Goal: Information Seeking & Learning: Learn about a topic

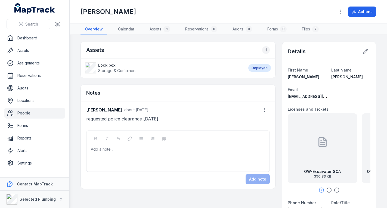
click at [41, 112] on link "People" at bounding box center [34, 113] width 61 height 11
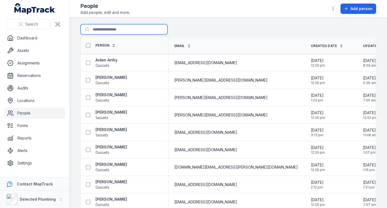
click at [111, 28] on input "Search for people" at bounding box center [123, 29] width 87 height 10
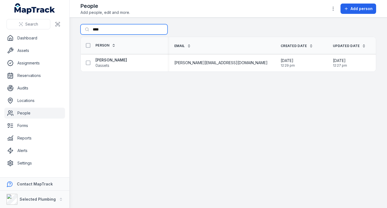
type input "****"
click at [105, 60] on strong "[PERSON_NAME]" at bounding box center [111, 59] width 32 height 5
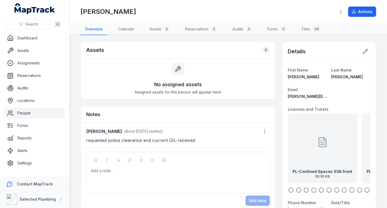
scroll to position [27, 0]
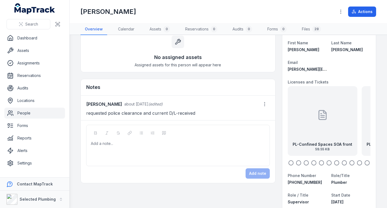
click at [317, 117] on icon at bounding box center [322, 114] width 11 height 11
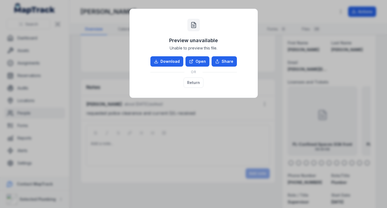
click at [199, 62] on link "Open" at bounding box center [197, 61] width 24 height 10
click at [187, 80] on button "Return" at bounding box center [193, 82] width 20 height 10
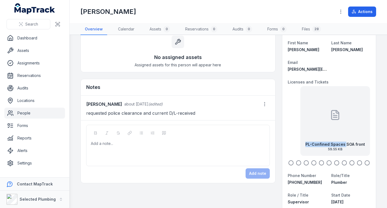
drag, startPoint x: 325, startPoint y: 139, endPoint x: 342, endPoint y: 142, distance: 17.9
click at [342, 142] on div "PL-Confined Spaces SOA front 59.55 KB" at bounding box center [335, 121] width 70 height 70
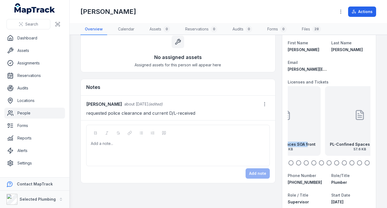
drag, startPoint x: 312, startPoint y: 129, endPoint x: 301, endPoint y: 127, distance: 10.8
click at [301, 127] on div "PL-Confined Spaces SOA front 59.55 KB" at bounding box center [286, 121] width 70 height 70
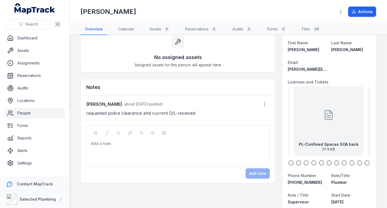
click at [310, 133] on div "PL-Confined Spaces SOA back 57.6 KB" at bounding box center [328, 121] width 70 height 70
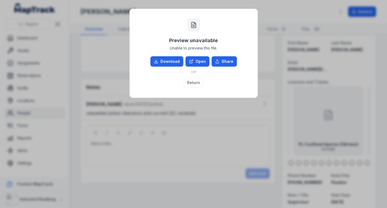
click at [200, 60] on link "Open" at bounding box center [197, 61] width 24 height 10
click at [192, 80] on button "Return" at bounding box center [193, 82] width 20 height 10
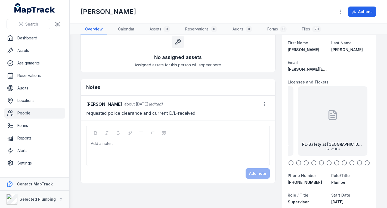
drag, startPoint x: 358, startPoint y: 136, endPoint x: 288, endPoint y: 136, distance: 69.6
click at [288, 136] on div "PL-Confined Spaces SOA back 57.6 KB" at bounding box center [259, 121] width 70 height 70
click at [319, 137] on div "PL-Safety at Heights 52.71 KB" at bounding box center [328, 121] width 70 height 70
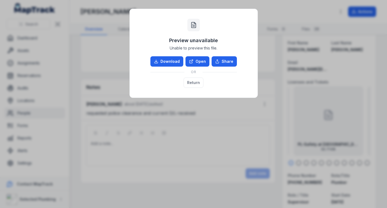
click at [197, 59] on link "Open" at bounding box center [197, 61] width 24 height 10
click at [187, 79] on button "Return" at bounding box center [193, 82] width 20 height 10
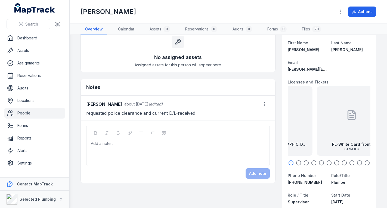
drag, startPoint x: 341, startPoint y: 138, endPoint x: 290, endPoint y: 136, distance: 51.4
click at [290, 136] on div "PL-Safety at Heights 52.71 KB" at bounding box center [277, 121] width 70 height 70
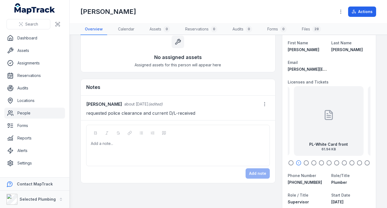
click at [323, 134] on div at bounding box center [328, 114] width 11 height 49
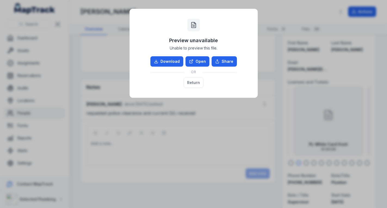
click at [199, 61] on link "Open" at bounding box center [197, 61] width 24 height 10
click at [193, 80] on button "Return" at bounding box center [193, 82] width 20 height 10
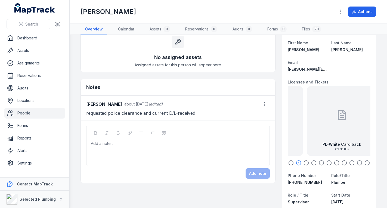
drag, startPoint x: 342, startPoint y: 136, endPoint x: 278, endPoint y: 133, distance: 63.4
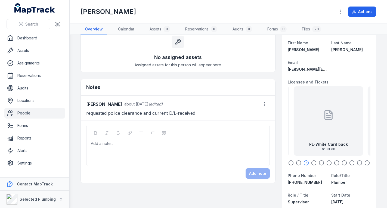
click at [313, 134] on div "PL-White Card back 61.31 KB" at bounding box center [328, 121] width 70 height 70
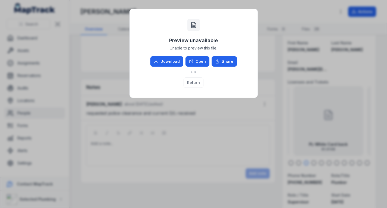
click at [196, 61] on link "Open" at bounding box center [197, 61] width 24 height 10
click at [195, 80] on button "Return" at bounding box center [193, 82] width 20 height 10
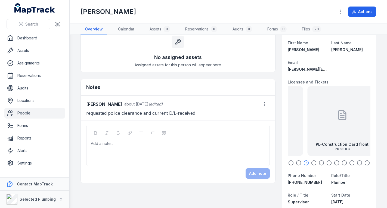
drag, startPoint x: 361, startPoint y: 135, endPoint x: 301, endPoint y: 133, distance: 60.1
click at [301, 133] on div "PL-Confined Spaces SOA front 59.55 KB PL-Confined Spaces SOA back 57.6 KB PL-Sa…" at bounding box center [328, 121] width 83 height 70
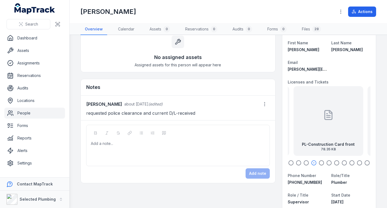
click at [309, 133] on div "PL-Construction Card front 78.35 KB" at bounding box center [328, 121] width 70 height 70
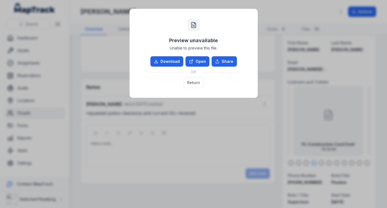
click at [201, 58] on link "Open" at bounding box center [197, 61] width 24 height 10
click at [188, 80] on button "Return" at bounding box center [193, 82] width 20 height 10
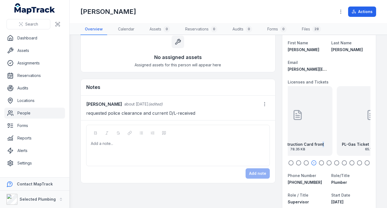
drag, startPoint x: 328, startPoint y: 131, endPoint x: 284, endPoint y: 127, distance: 44.0
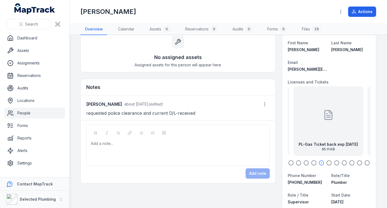
click at [317, 133] on div "PL-Gas Ticket back exp [DATE] 65.11 KB" at bounding box center [328, 121] width 70 height 70
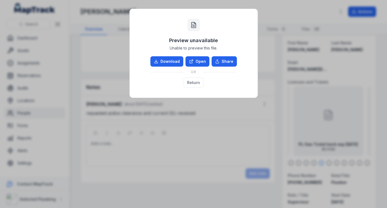
click at [202, 60] on link "Open" at bounding box center [197, 61] width 24 height 10
click at [191, 80] on button "Return" at bounding box center [193, 82] width 20 height 10
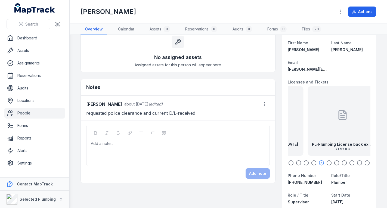
drag, startPoint x: 348, startPoint y: 124, endPoint x: 288, endPoint y: 124, distance: 59.8
click at [288, 124] on div "PL-Gas Ticket back exp [DATE] 65.11 KB" at bounding box center [268, 121] width 70 height 70
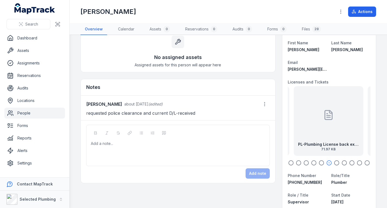
click at [323, 133] on div at bounding box center [328, 114] width 11 height 49
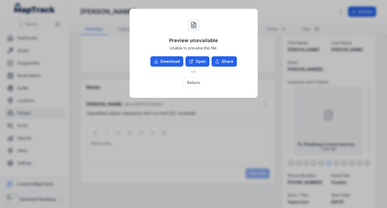
click at [194, 61] on link "Open" at bounding box center [197, 61] width 24 height 10
click at [197, 79] on button "Return" at bounding box center [193, 82] width 20 height 10
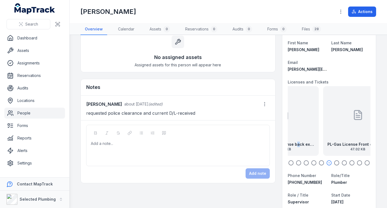
drag, startPoint x: 309, startPoint y: 134, endPoint x: 290, endPoint y: 135, distance: 18.5
click at [290, 135] on div "PL-Plumbing License back exp [DATE] 71.97 KB" at bounding box center [284, 121] width 70 height 70
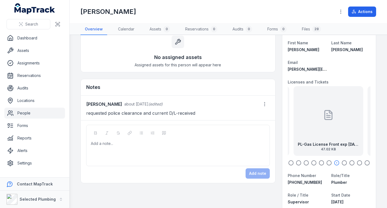
click at [306, 132] on div "PL-Gas License Front exp [DATE] 47.02 KB" at bounding box center [328, 121] width 70 height 70
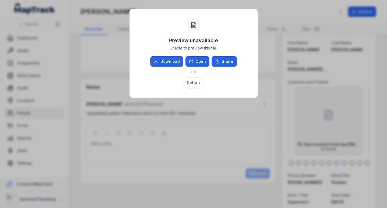
click at [196, 61] on link "Open" at bounding box center [197, 61] width 24 height 10
click at [193, 82] on button "Return" at bounding box center [193, 82] width 20 height 10
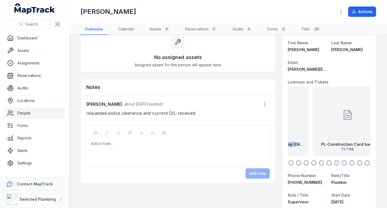
drag, startPoint x: 346, startPoint y: 132, endPoint x: 283, endPoint y: 135, distance: 63.1
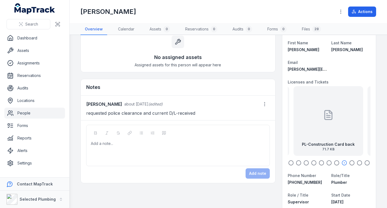
click at [317, 132] on div "PL-Construction Card back 71.7 KB" at bounding box center [328, 121] width 70 height 70
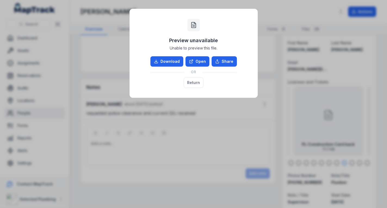
click at [202, 58] on link "Open" at bounding box center [197, 61] width 24 height 10
click at [199, 81] on button "Return" at bounding box center [193, 82] width 20 height 10
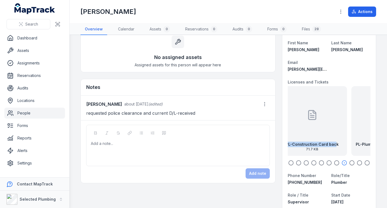
drag, startPoint x: 348, startPoint y: 133, endPoint x: 277, endPoint y: 129, distance: 71.0
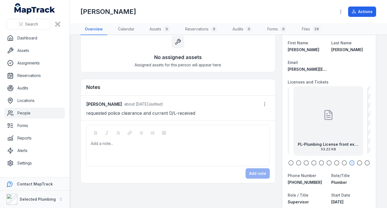
click at [315, 133] on div "PL-Plumbing License front exp [DATE] 53.22 KB" at bounding box center [328, 121] width 70 height 70
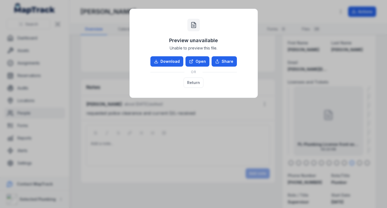
click at [200, 60] on link "Open" at bounding box center [197, 61] width 24 height 10
click at [200, 79] on button "Return" at bounding box center [193, 82] width 20 height 10
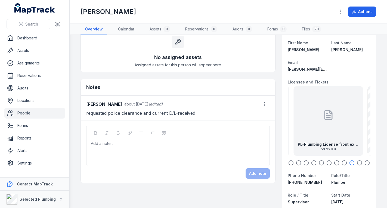
click at [356, 161] on icon "button" at bounding box center [358, 162] width 5 height 5
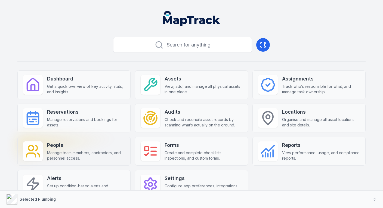
click at [96, 143] on strong "People" at bounding box center [86, 145] width 78 height 8
